Goal: Task Accomplishment & Management: Manage account settings

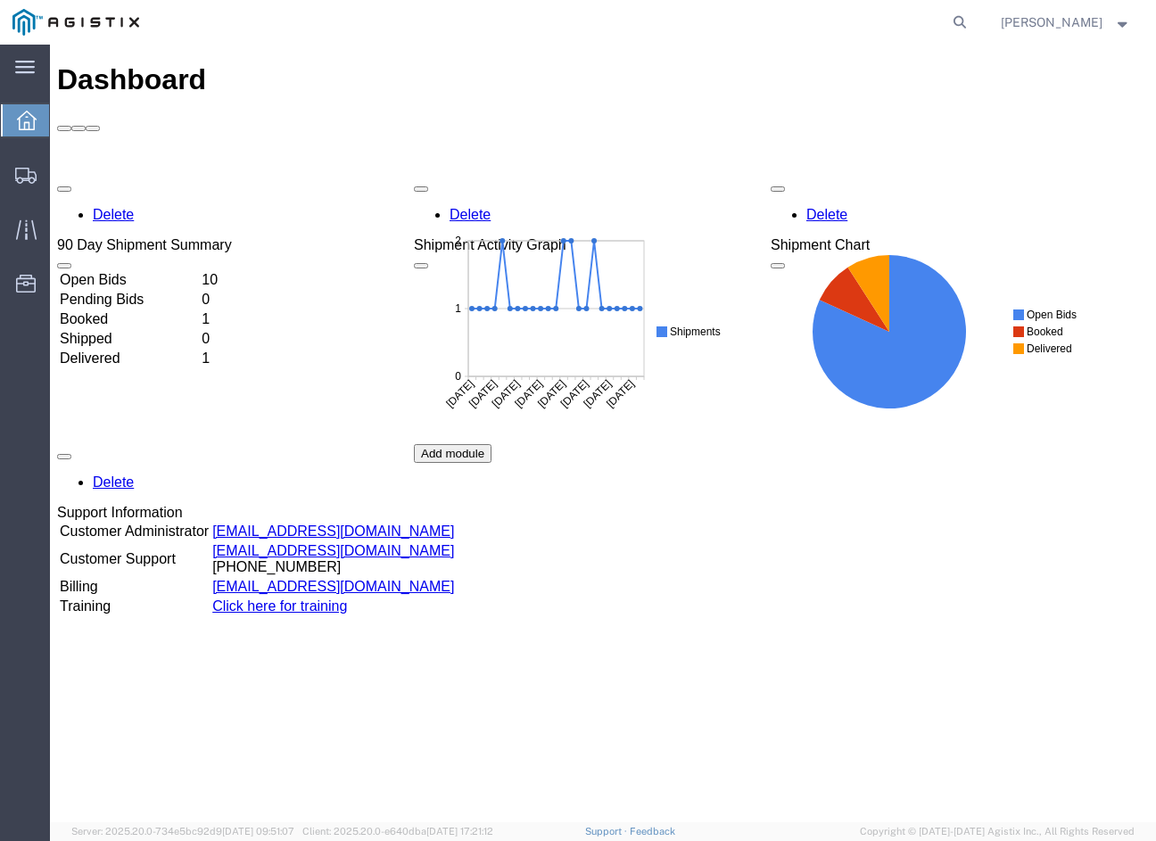
drag, startPoint x: 925, startPoint y: 459, endPoint x: 594, endPoint y: 70, distance: 510.8
click at [925, 458] on div "Delete 90 Day Shipment Summary Open Bids 10 Pending Bids 0 Booked 1 Shipped 0 D…" at bounding box center [603, 444] width 1092 height 535
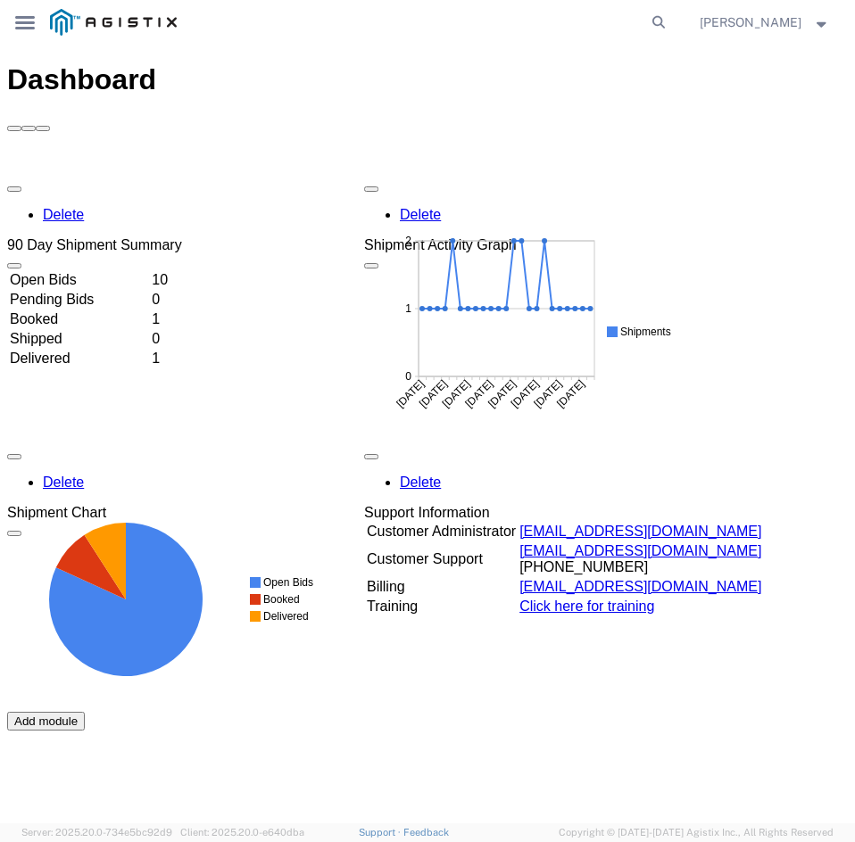
click at [179, 291] on td "0" at bounding box center [165, 300] width 29 height 18
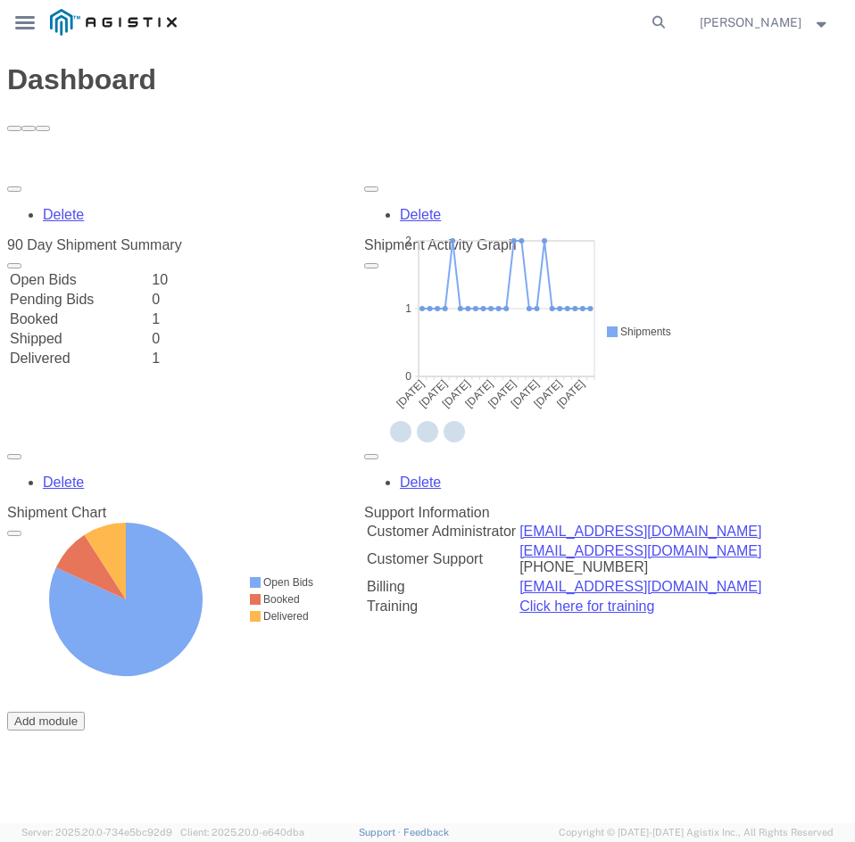
click at [282, 170] on div at bounding box center [427, 434] width 855 height 779
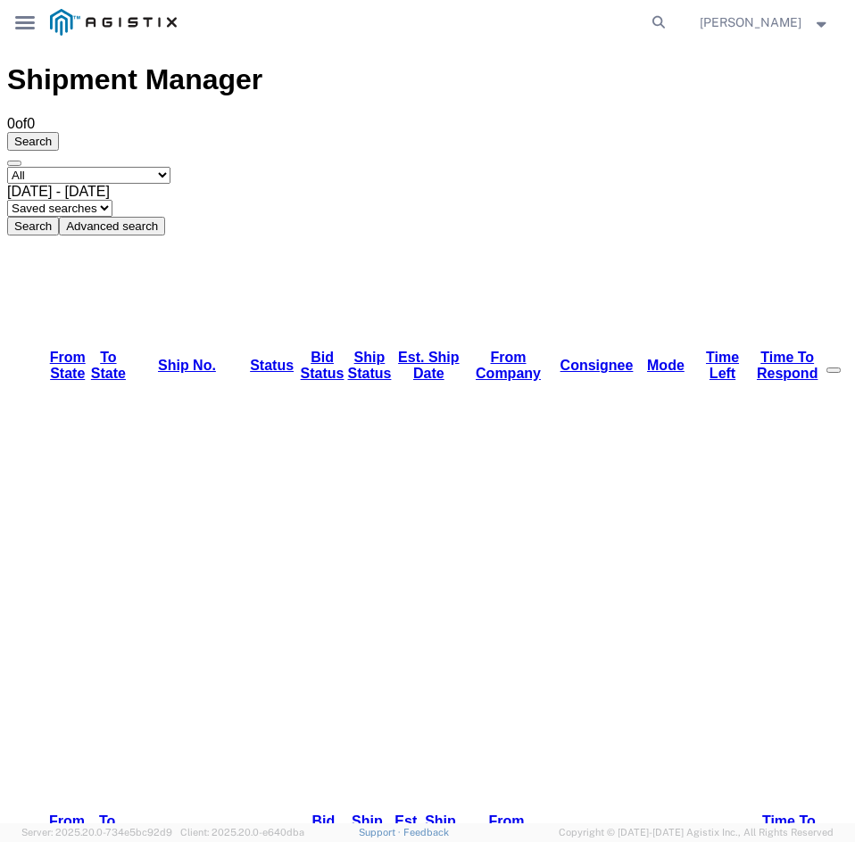
click at [27, 19] on icon at bounding box center [25, 22] width 20 height 13
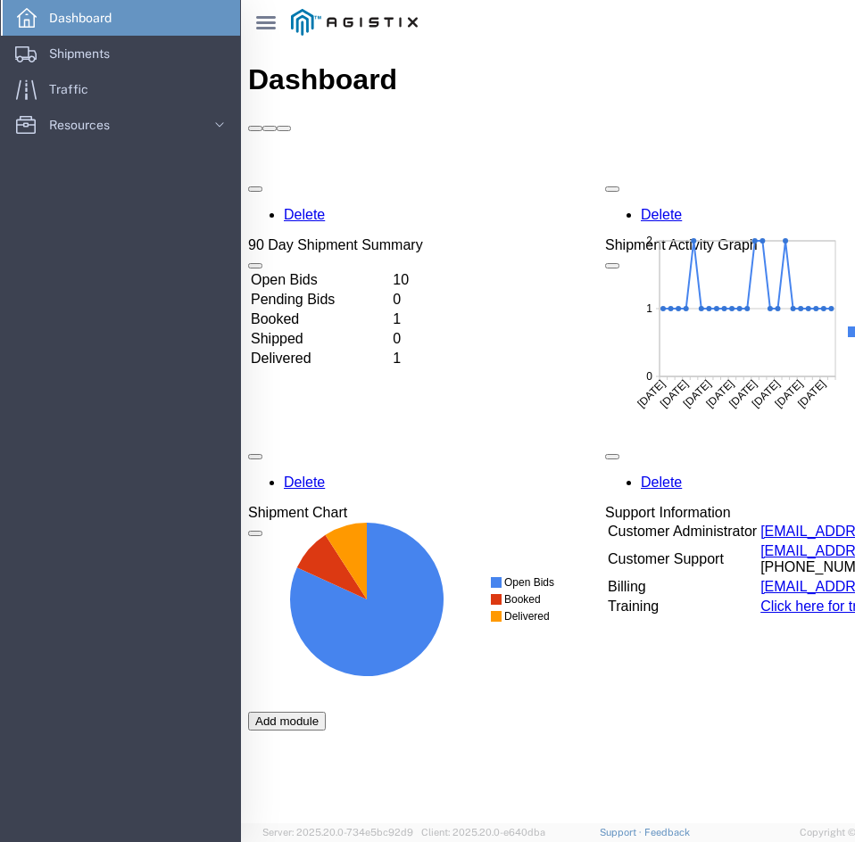
click at [378, 271] on td "Open Bids" at bounding box center [320, 280] width 140 height 18
